Goal: Task Accomplishment & Management: Manage account settings

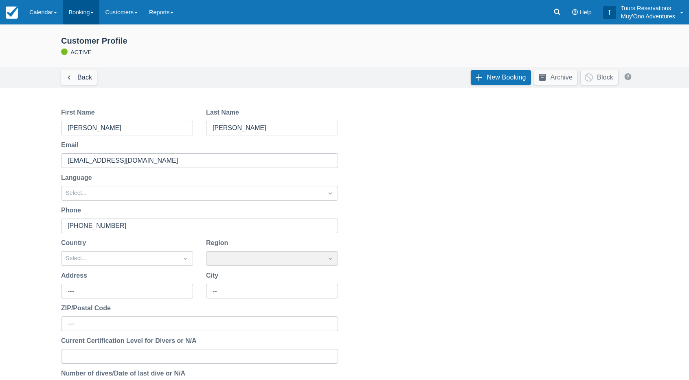
click at [94, 21] on link "Booking" at bounding box center [81, 12] width 37 height 24
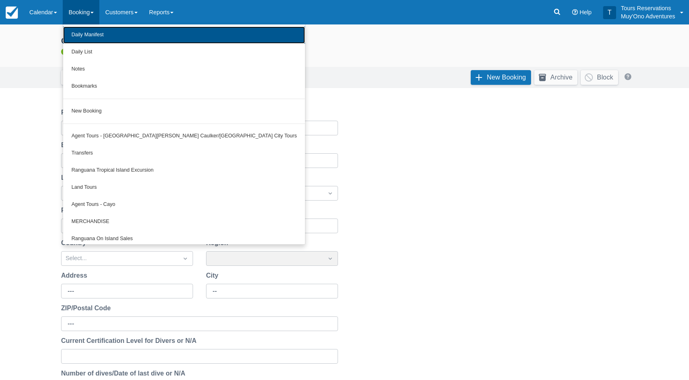
click at [98, 36] on link "Daily Manifest" at bounding box center [184, 34] width 242 height 17
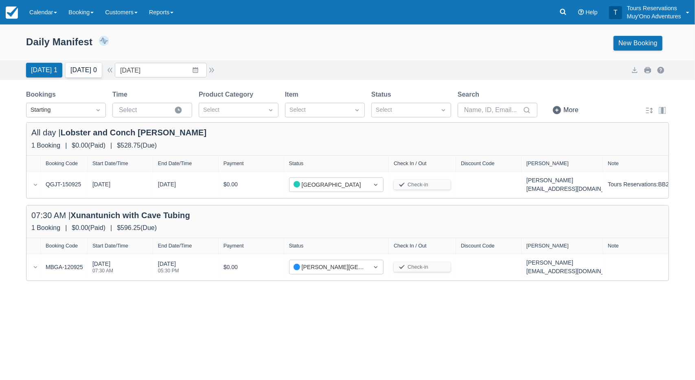
click at [90, 68] on button "Tomorrow 0" at bounding box center [84, 70] width 36 height 15
type input "[DATE]"
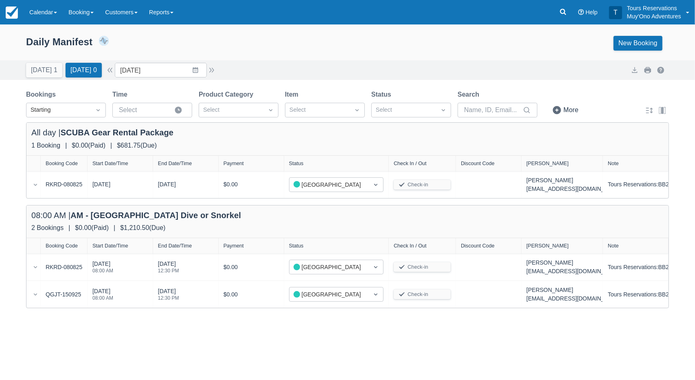
click at [264, 221] on div "08:00 AM | AM - Belize Barrier Reef Dive or Snorkel" at bounding box center [347, 216] width 632 height 13
click at [79, 66] on button "Tomorrow 0" at bounding box center [84, 70] width 36 height 15
click at [239, 55] on div "Daily Manifest 2 Bookings $1,210.50 Booking Revenue View Revenue Report New Boo…" at bounding box center [347, 44] width 695 height 31
click at [94, 71] on button "Tomorrow 0" at bounding box center [84, 70] width 36 height 15
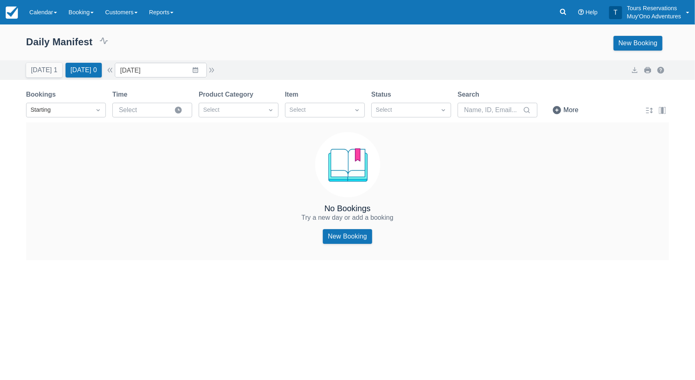
click at [263, 57] on div "Daily Manifest 0 Bookings $0.00 Booking Revenue View Revenue Report New Booking" at bounding box center [347, 44] width 695 height 31
drag, startPoint x: 31, startPoint y: 64, endPoint x: 39, endPoint y: 107, distance: 43.6
click at [31, 64] on button "Today 1" at bounding box center [44, 70] width 36 height 15
type input "[DATE]"
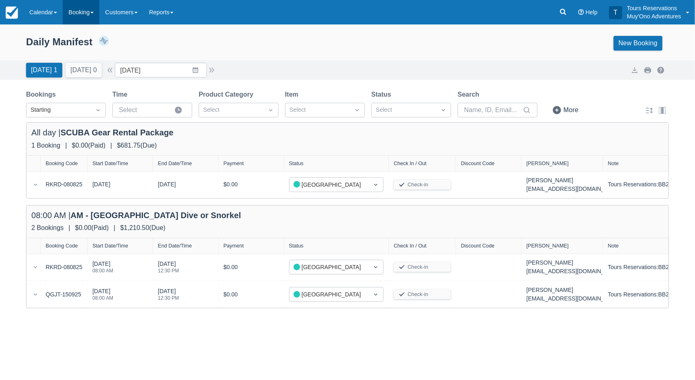
click at [89, 11] on link "Booking" at bounding box center [81, 12] width 37 height 24
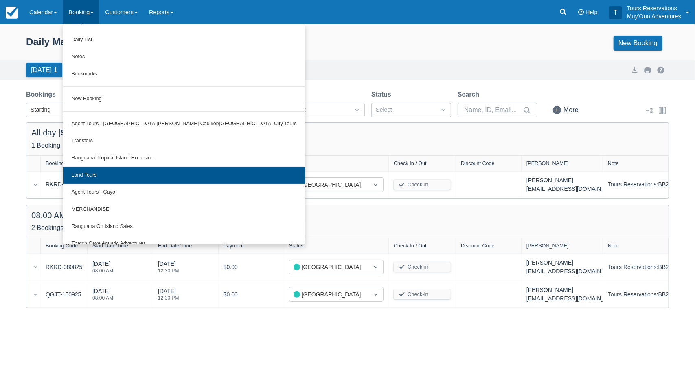
scroll to position [22, 0]
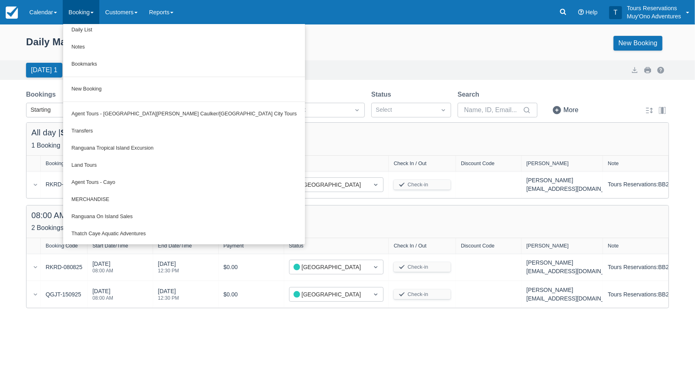
click at [272, 50] on div "Daily Manifest 2 Bookings $1,210.50 Booking Revenue View Revenue Report New Boo…" at bounding box center [347, 43] width 643 height 15
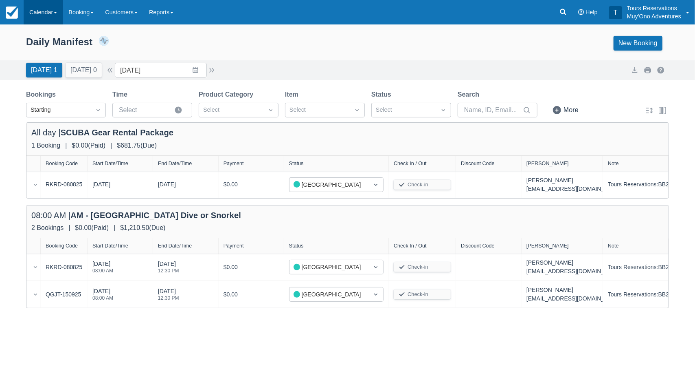
click at [50, 18] on link "Calendar" at bounding box center [43, 12] width 39 height 24
click at [52, 69] on link "Inventory" at bounding box center [56, 69] width 64 height 17
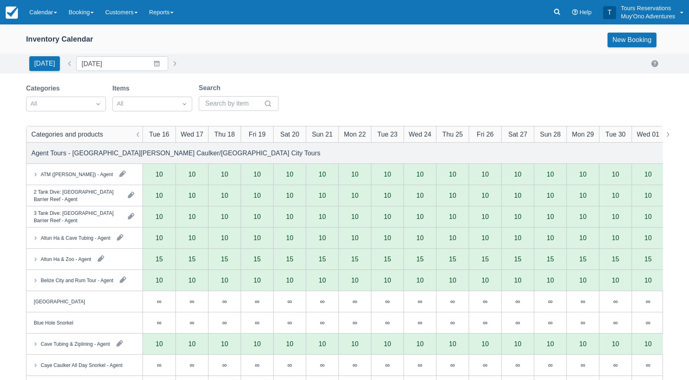
click at [210, 62] on div "[DATE] Date [DATE] Navigate forward to interact with the calendar and select a …" at bounding box center [344, 63] width 637 height 15
click at [234, 57] on div "[DATE] Date [DATE] Navigate forward to interact with the calendar and select a …" at bounding box center [344, 63] width 637 height 15
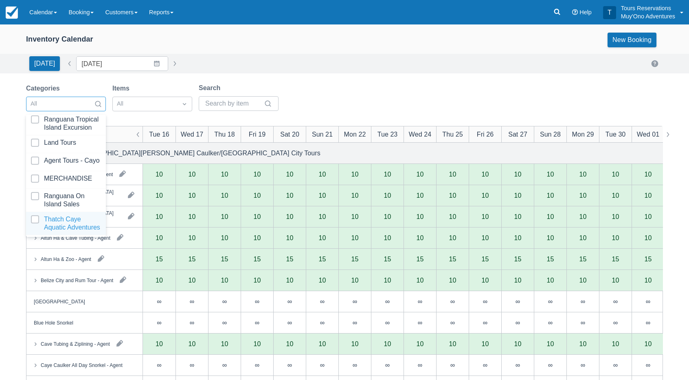
scroll to position [81, 0]
click at [67, 228] on div at bounding box center [66, 223] width 70 height 16
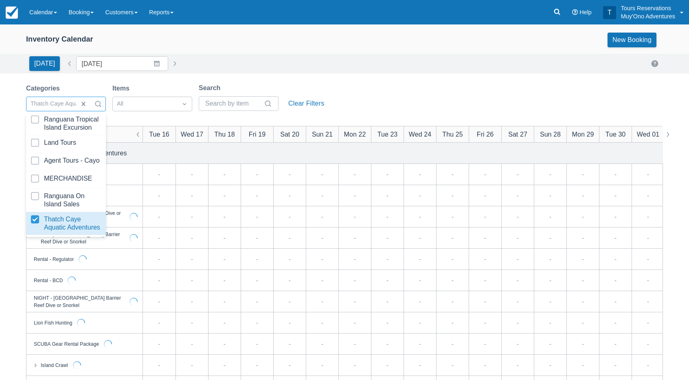
click at [287, 57] on div "[DATE] Date [DATE] Navigate forward to interact with the calendar and select a …" at bounding box center [344, 63] width 637 height 15
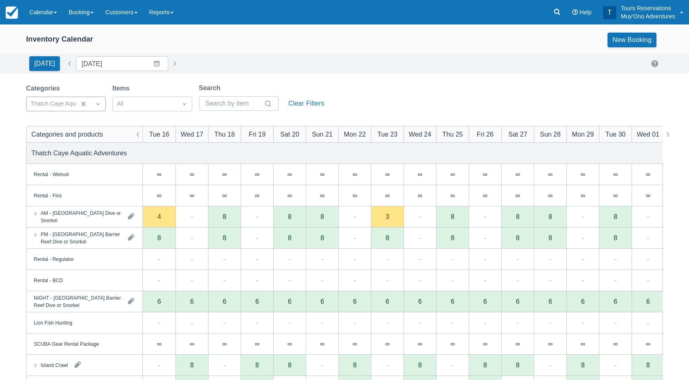
click at [378, 94] on div "Categories Thatch Caye Aquatic Adventures Items All Search Clear Filters" at bounding box center [344, 99] width 637 height 33
click at [421, 80] on div "Inventory Calendar New Booking [DATE] Date [DATE] Navigate forward to interact …" at bounding box center [344, 260] width 689 height 473
click at [419, 68] on div "[DATE] Date [DATE] Navigate forward to interact with the calendar and select a …" at bounding box center [344, 63] width 637 height 15
click at [248, 62] on div "[DATE] Date [DATE] Navigate forward to interact with the calendar and select a …" at bounding box center [344, 63] width 637 height 15
click at [379, 74] on div "Inventory Calendar New Booking [DATE] Date [DATE] Navigate forward to interact …" at bounding box center [344, 260] width 689 height 473
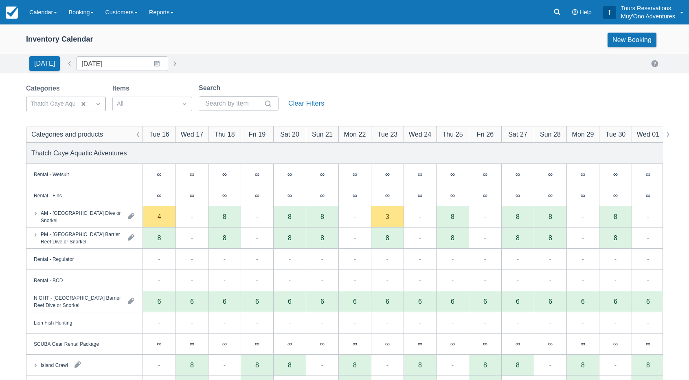
click at [380, 52] on div "Inventory Calendar New Booking" at bounding box center [344, 41] width 689 height 24
click at [372, 84] on div "Categories Thatch Caye Aquatic Adventures Items All Search Clear Filters" at bounding box center [344, 99] width 637 height 33
click at [349, 87] on div "Categories Thatch Caye Aquatic Adventures Items All Search Clear Filters" at bounding box center [344, 99] width 637 height 33
